Goal: Information Seeking & Learning: Find specific fact

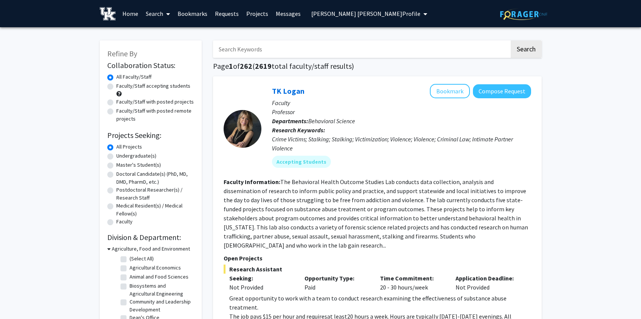
click at [116, 102] on label "Faculty/Staff with posted projects" at bounding box center [154, 102] width 77 height 8
click at [116, 102] on input "Faculty/Staff with posted projects" at bounding box center [118, 100] width 5 height 5
radio input "true"
click at [276, 52] on input "Search Keywords" at bounding box center [361, 48] width 297 height 17
type input "[PERSON_NAME]"
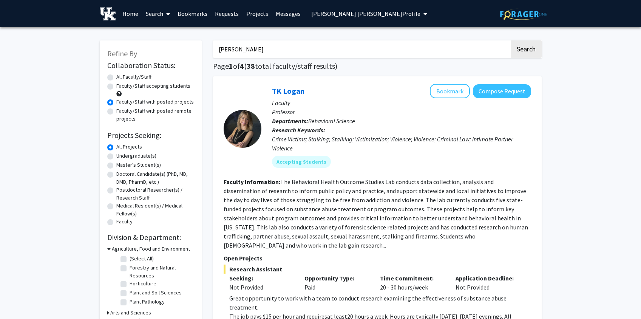
click at [511, 40] on button "Search" at bounding box center [526, 48] width 31 height 17
radio input "true"
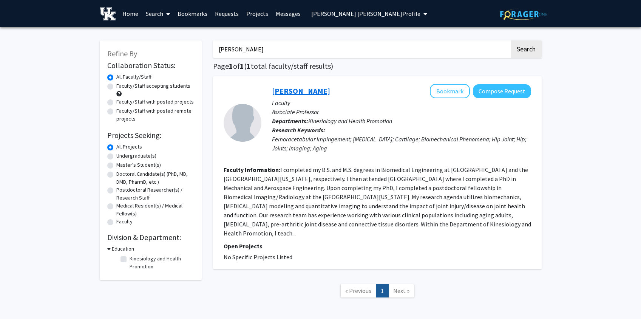
click at [317, 87] on link "[PERSON_NAME]" at bounding box center [301, 90] width 58 height 9
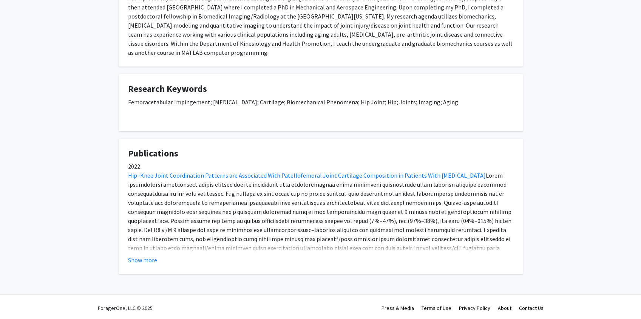
scroll to position [166, 0]
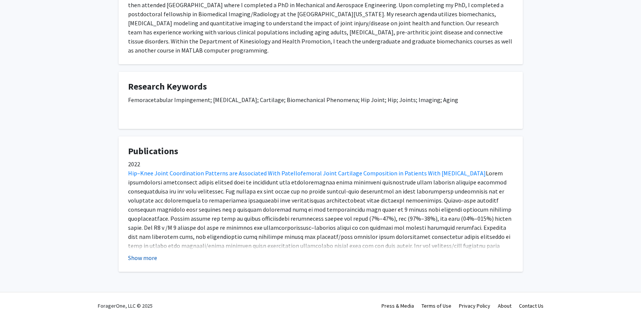
click at [150, 257] on button "Show more" at bounding box center [142, 257] width 29 height 9
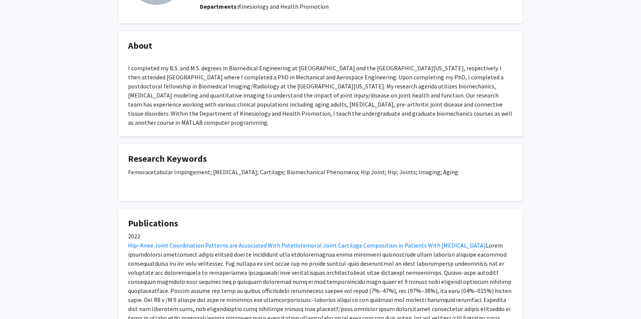
scroll to position [91, 0]
